Goal: Browse casually

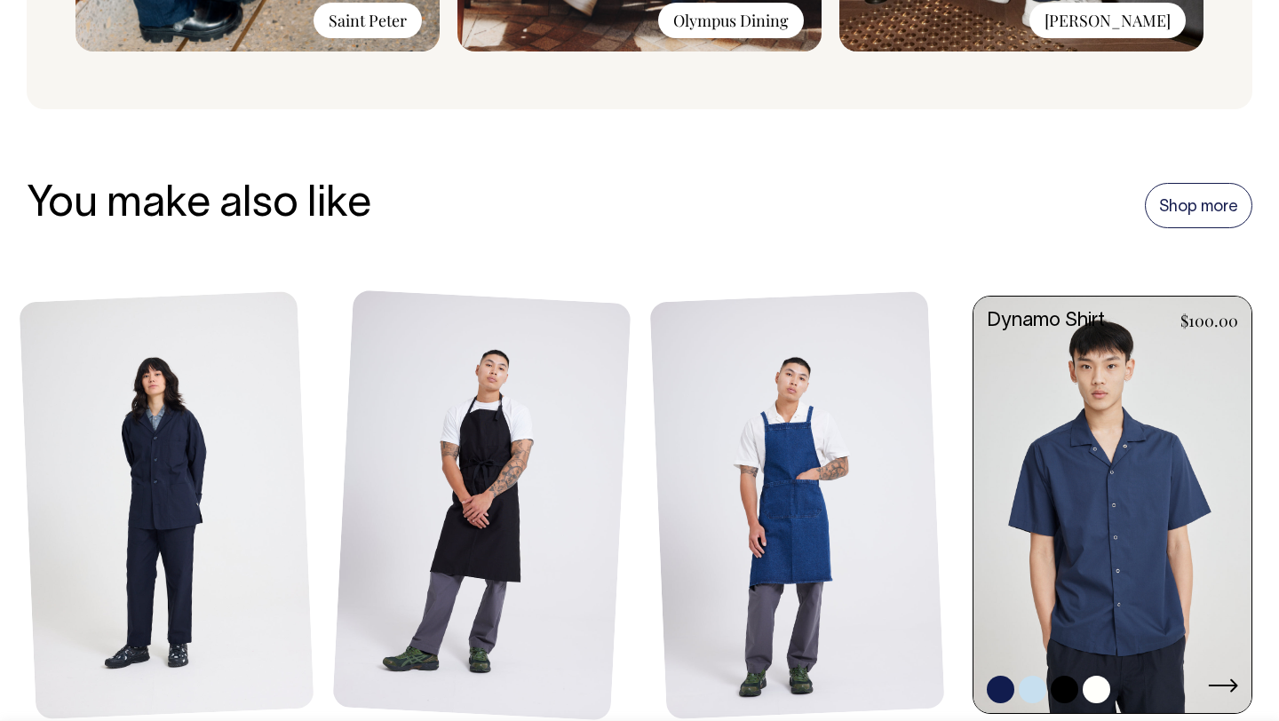
scroll to position [1901, 0]
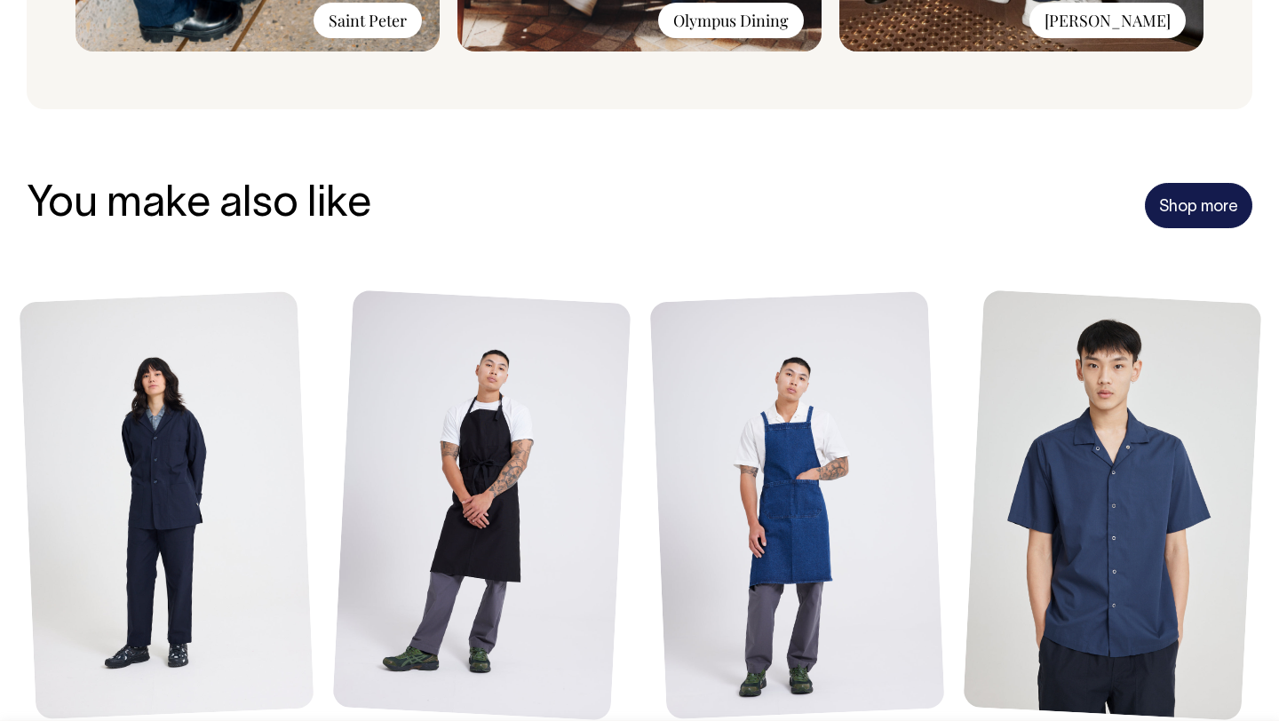
click at [1205, 194] on link "Shop more" at bounding box center [1198, 206] width 107 height 46
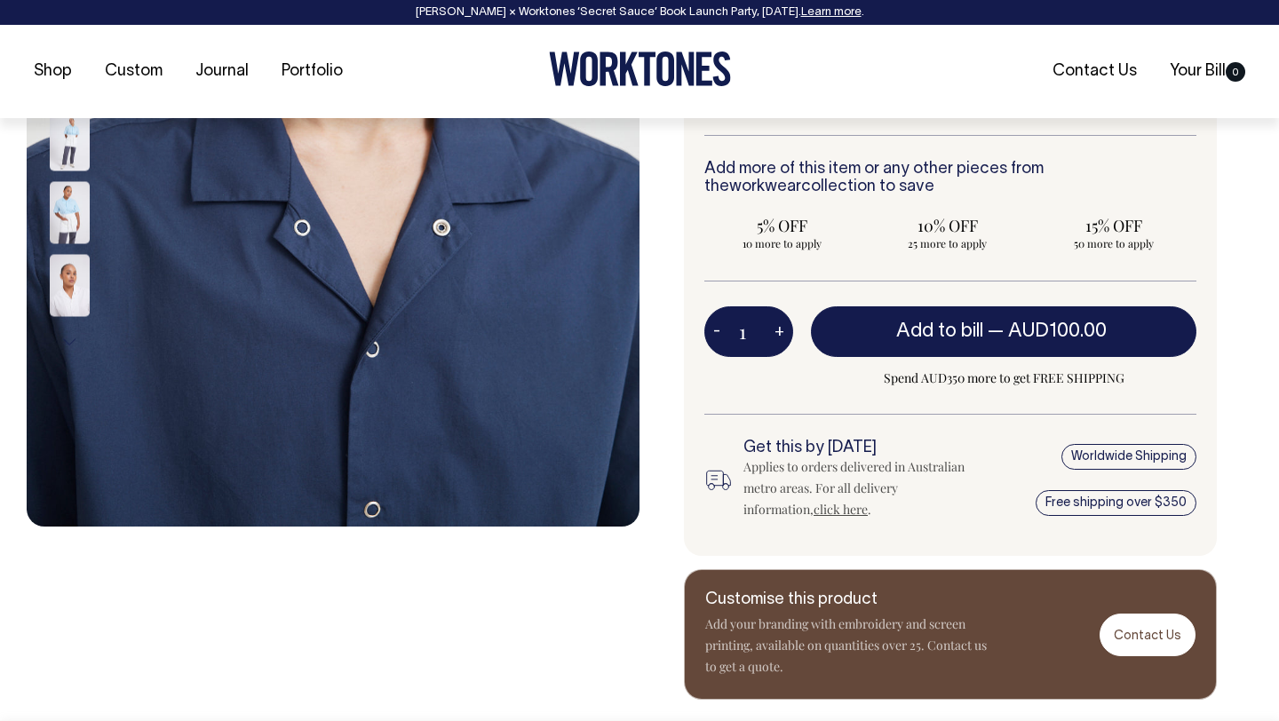
scroll to position [512, 0]
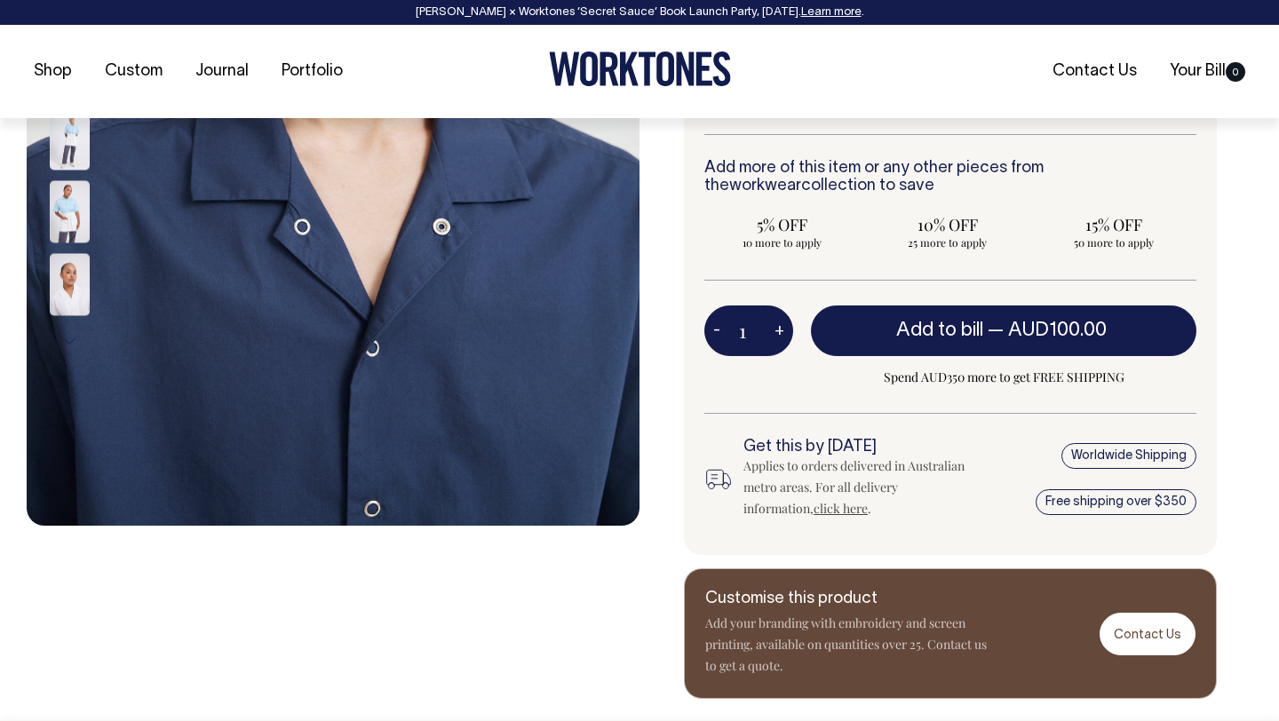
click at [77, 157] on img at bounding box center [70, 139] width 40 height 62
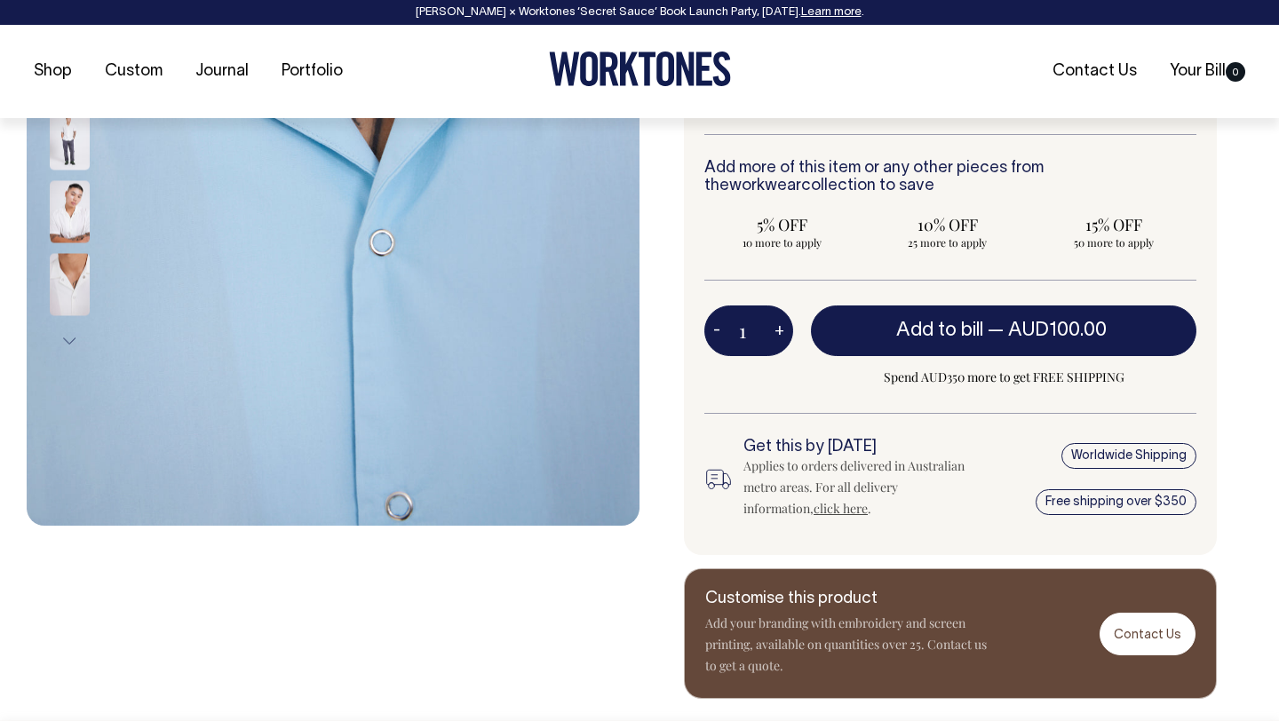
click at [73, 216] on img at bounding box center [70, 212] width 40 height 62
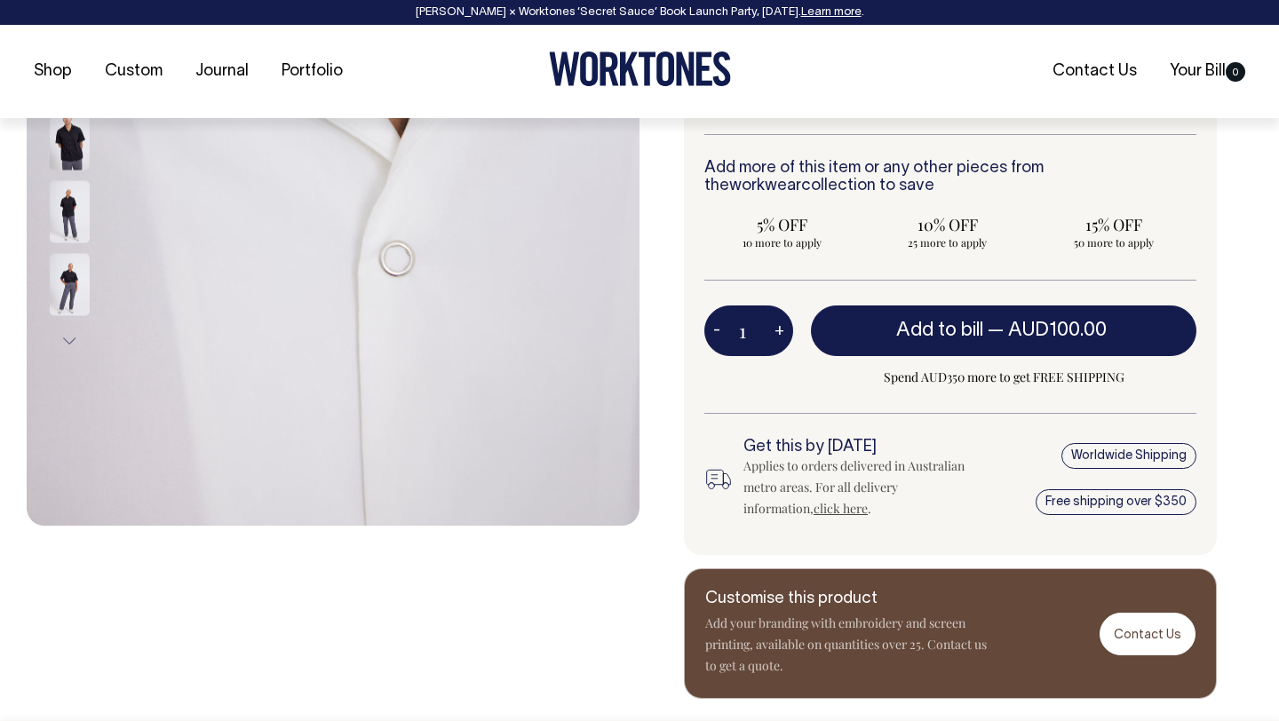
click at [78, 191] on img at bounding box center [70, 212] width 40 height 62
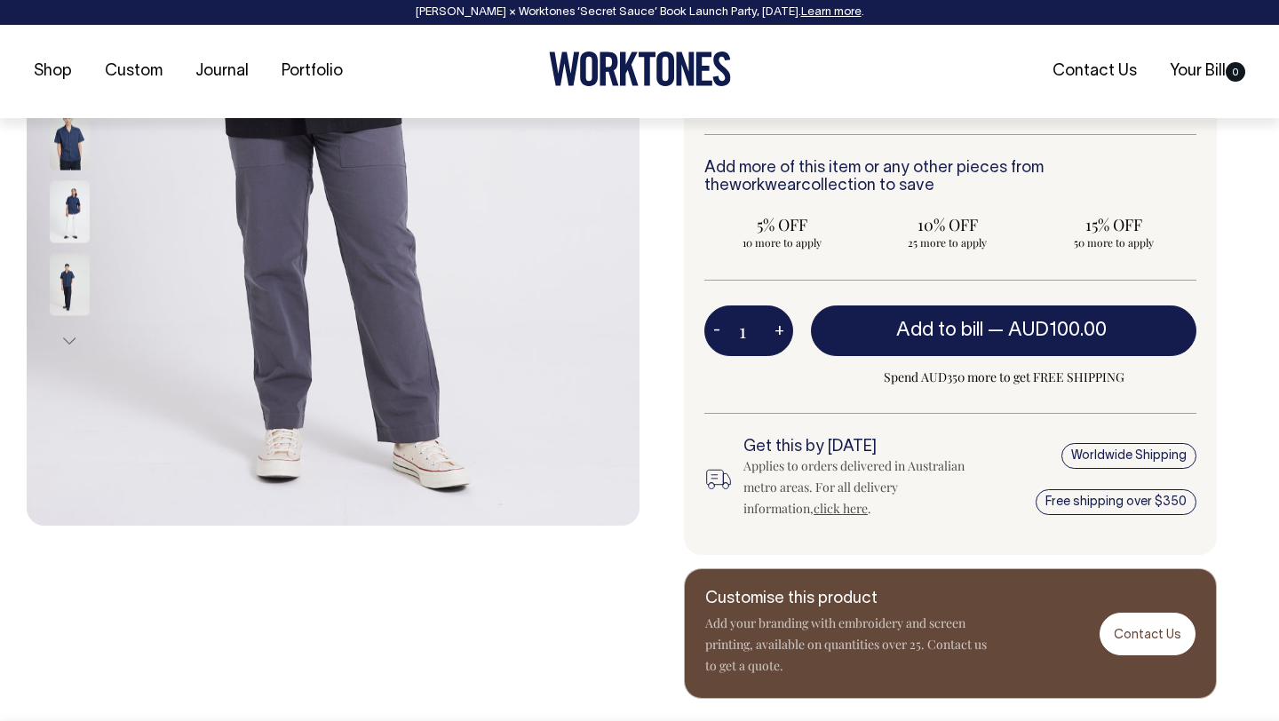
click at [72, 207] on img at bounding box center [70, 212] width 40 height 62
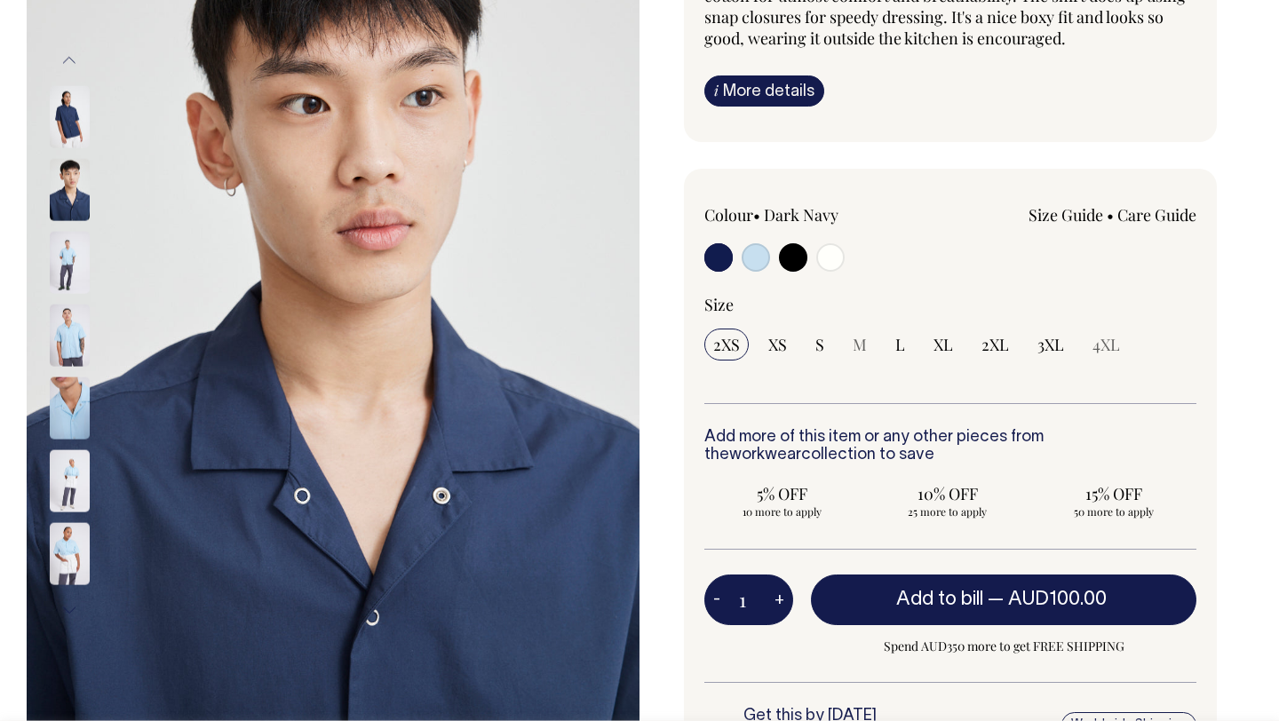
scroll to position [242, 0]
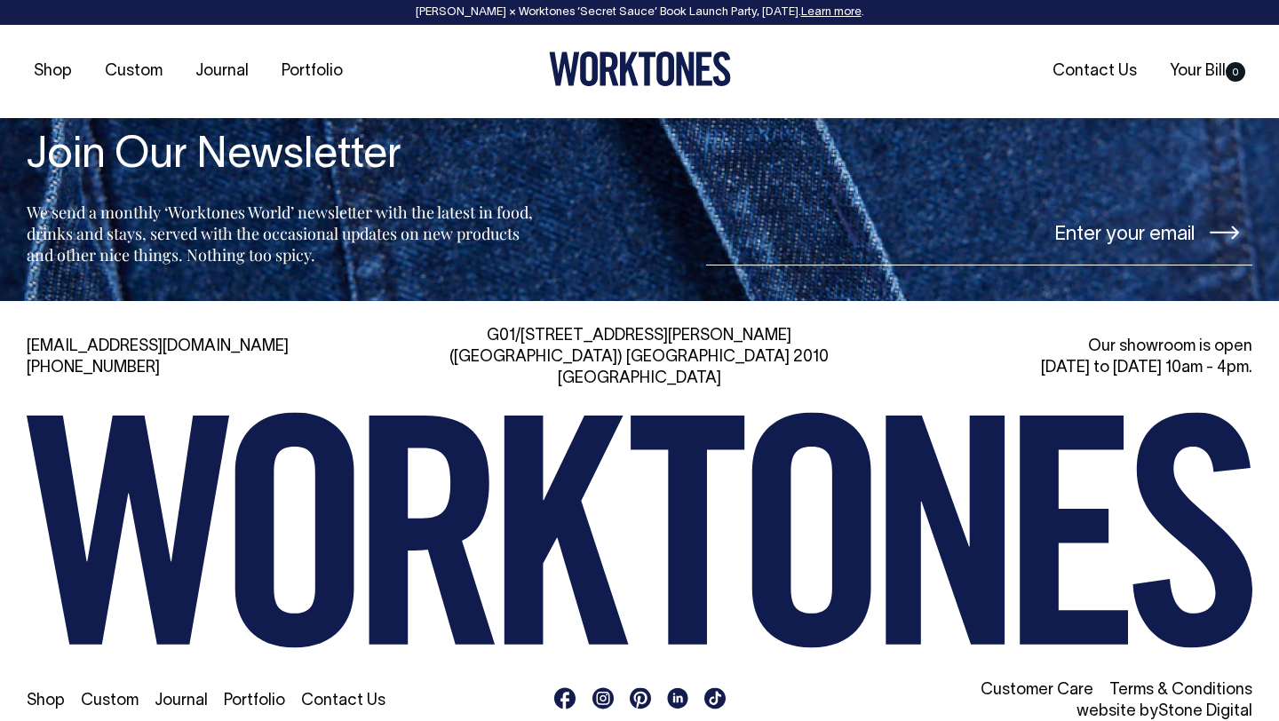
scroll to position [3734, 0]
